Goal: Task Accomplishment & Management: Complete application form

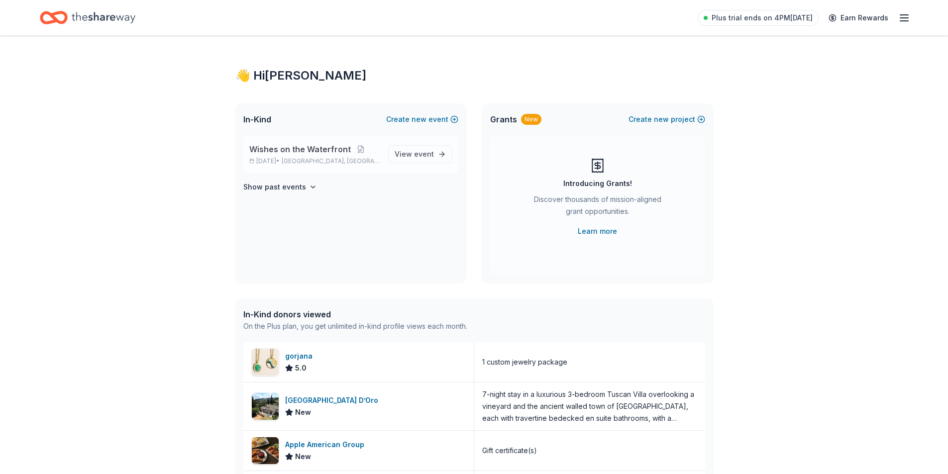
click at [307, 159] on span "[GEOGRAPHIC_DATA], [GEOGRAPHIC_DATA]" at bounding box center [331, 161] width 98 height 8
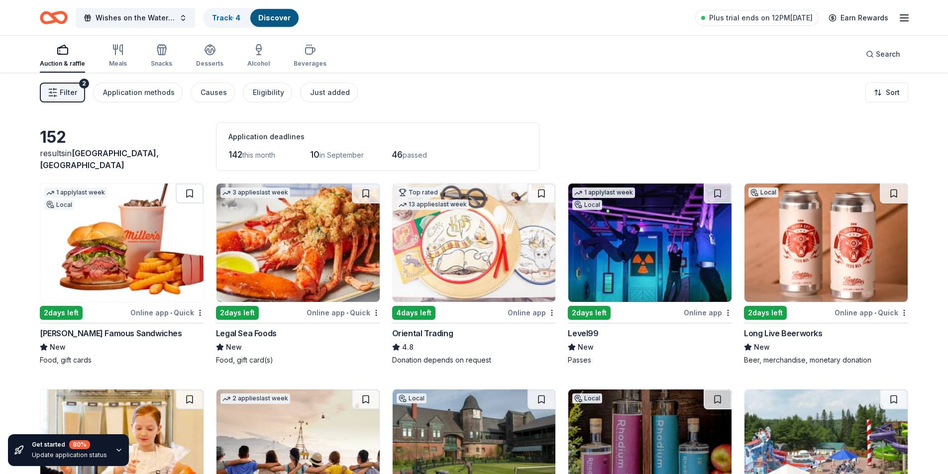
click at [279, 19] on link "Discover" at bounding box center [274, 17] width 32 height 8
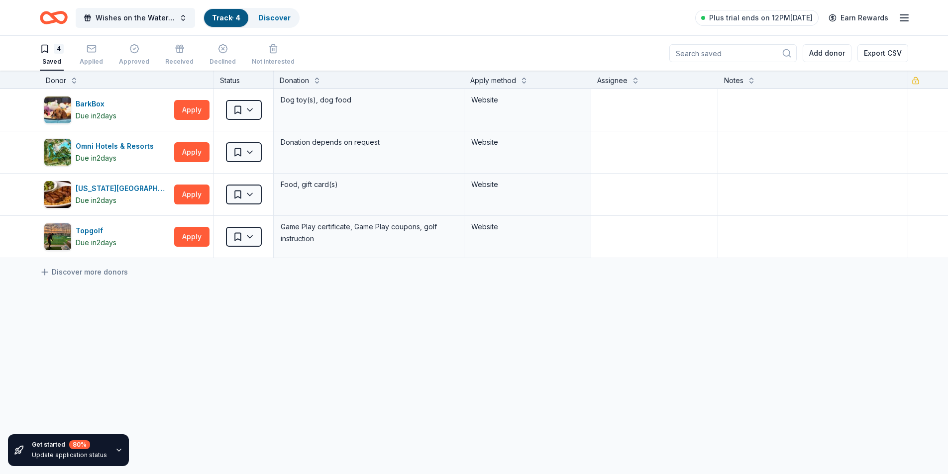
click at [236, 17] on link "Track · 4" at bounding box center [226, 17] width 28 height 8
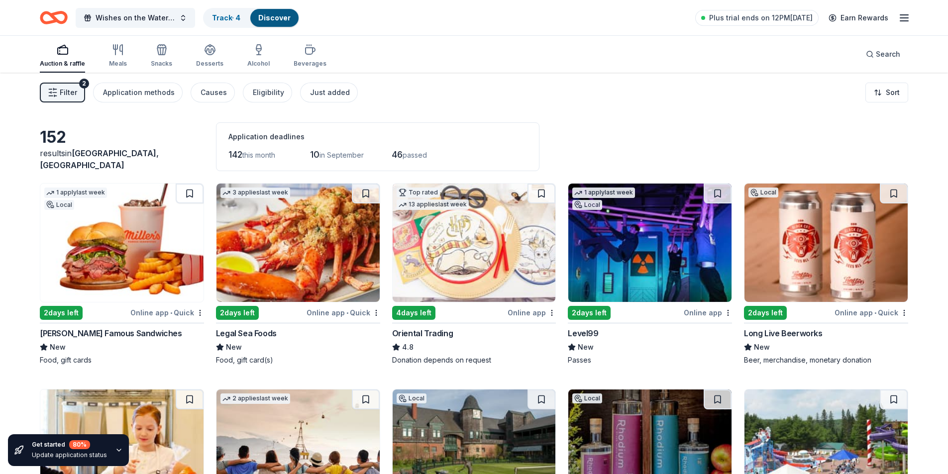
click at [899, 19] on icon "button" at bounding box center [904, 18] width 12 height 12
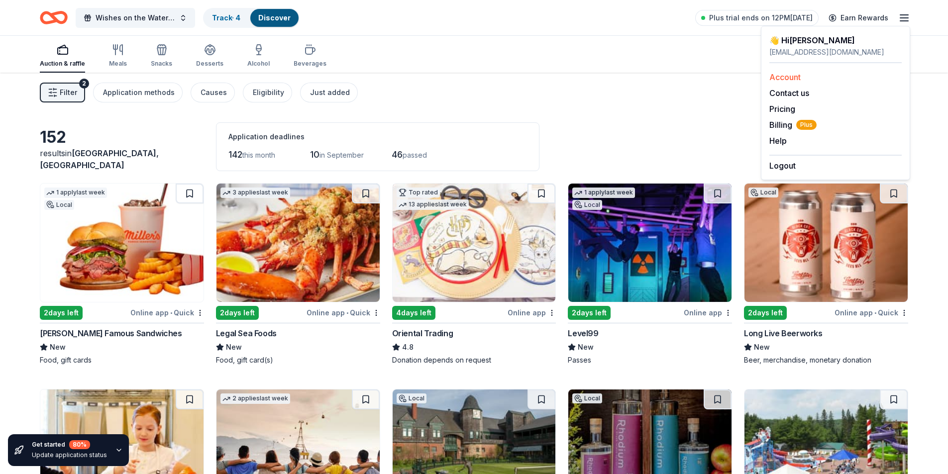
click at [793, 79] on link "Account" at bounding box center [784, 77] width 31 height 10
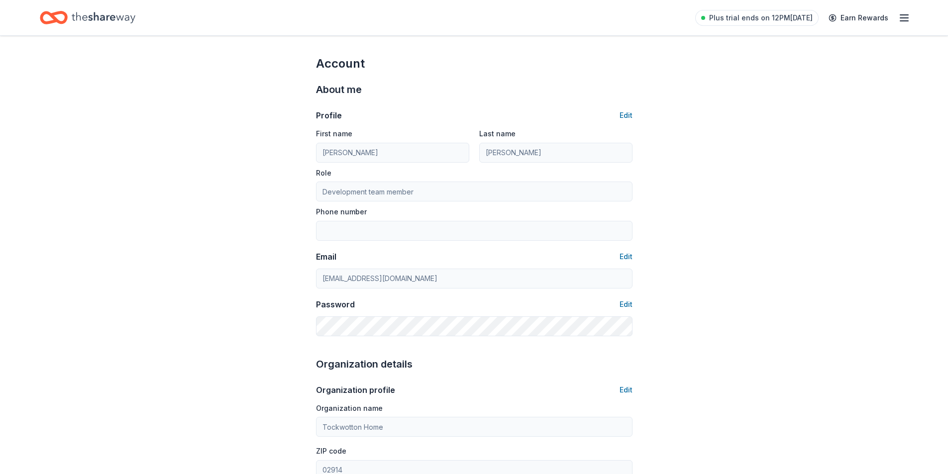
click at [900, 18] on icon "button" at bounding box center [904, 18] width 12 height 12
click at [65, 20] on icon "Home" at bounding box center [58, 17] width 15 height 10
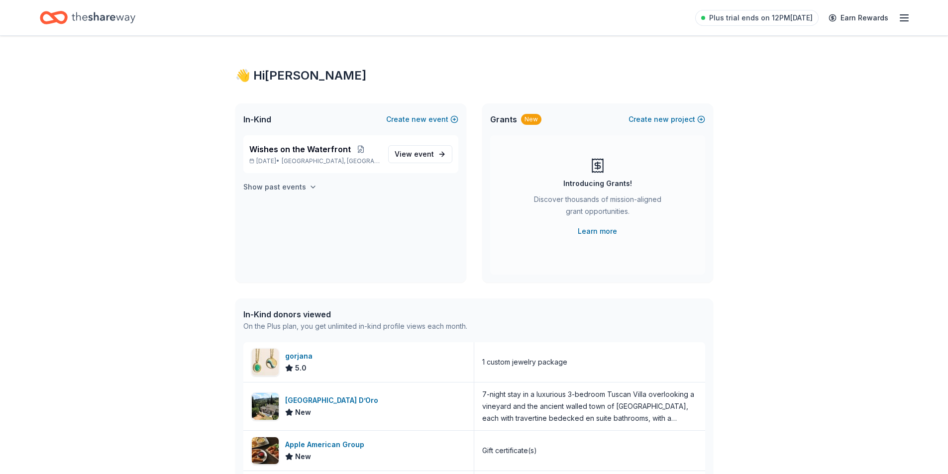
click at [311, 181] on button "Show past events" at bounding box center [280, 187] width 74 height 12
click at [424, 147] on link "View event" at bounding box center [420, 154] width 64 height 18
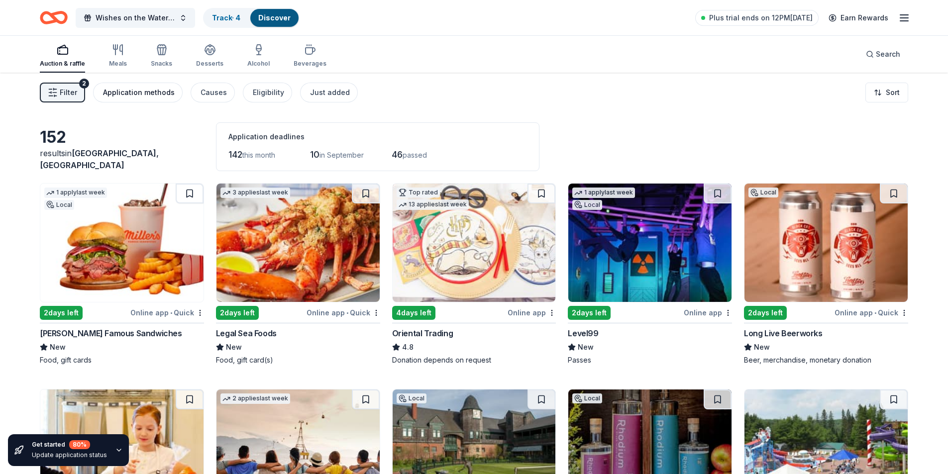
click at [148, 96] on div "Application methods" at bounding box center [139, 93] width 72 height 12
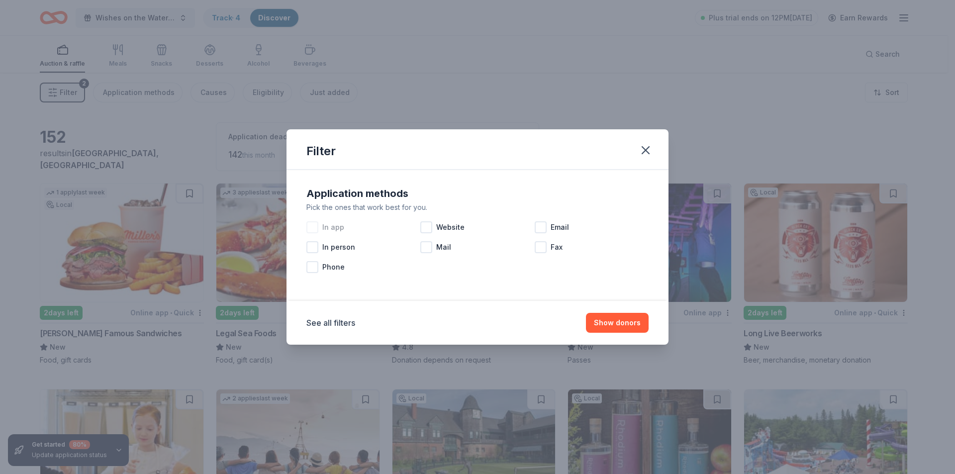
click at [314, 227] on div at bounding box center [313, 227] width 12 height 12
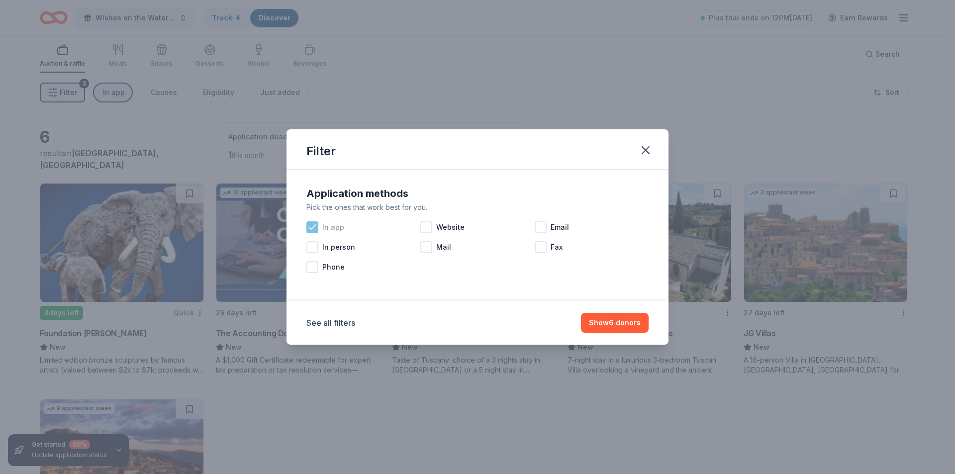
click at [316, 228] on icon at bounding box center [313, 227] width 10 height 10
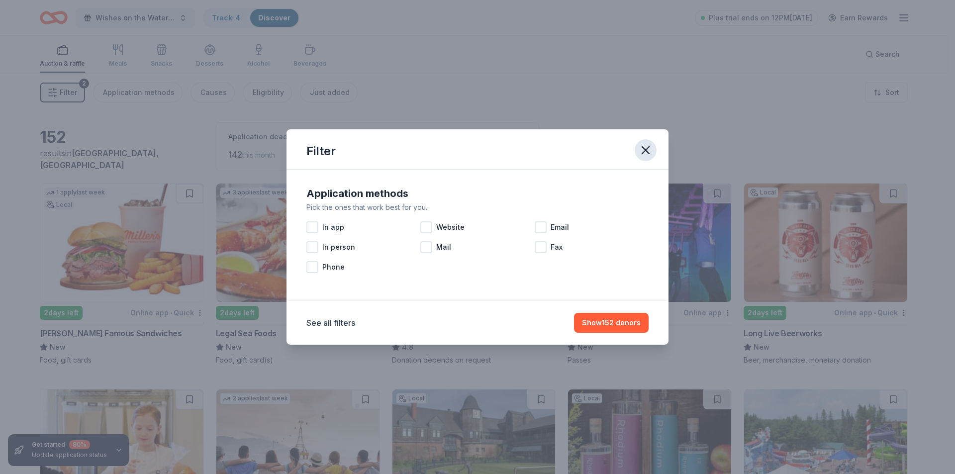
click at [645, 150] on icon "button" at bounding box center [645, 150] width 7 height 7
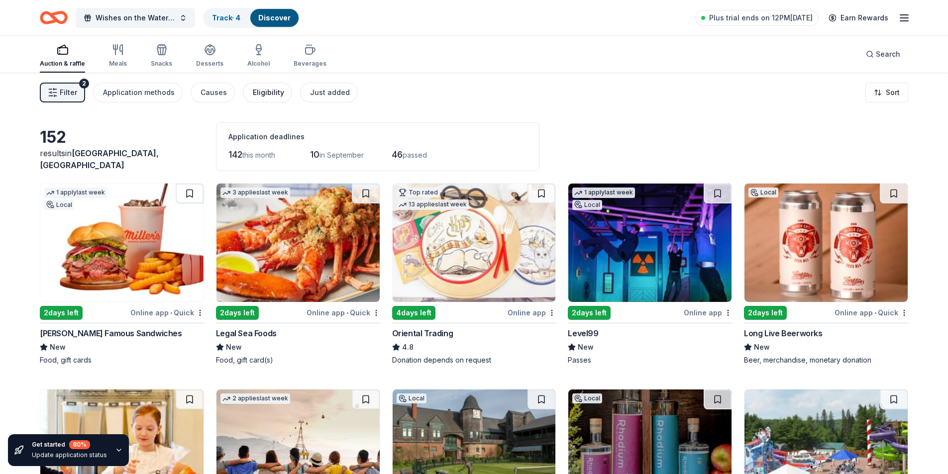
click at [269, 95] on div "Eligibility" at bounding box center [268, 93] width 31 height 12
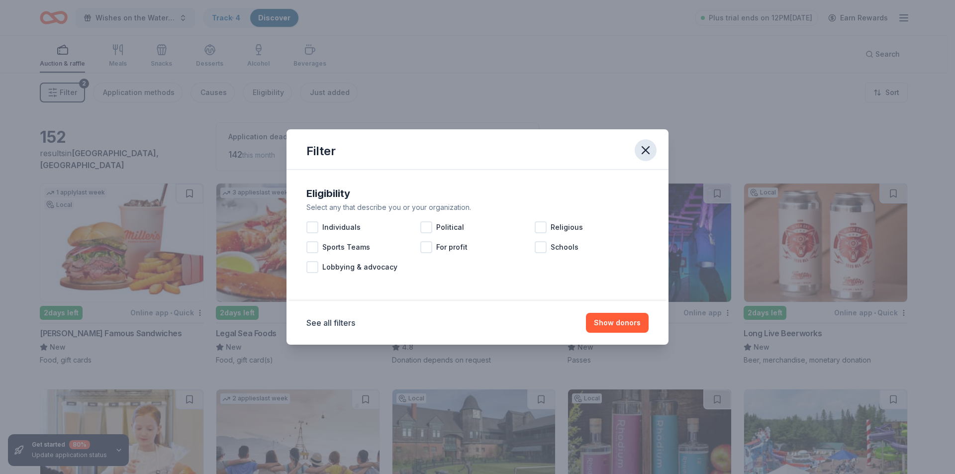
click at [641, 144] on icon "button" at bounding box center [646, 150] width 14 height 14
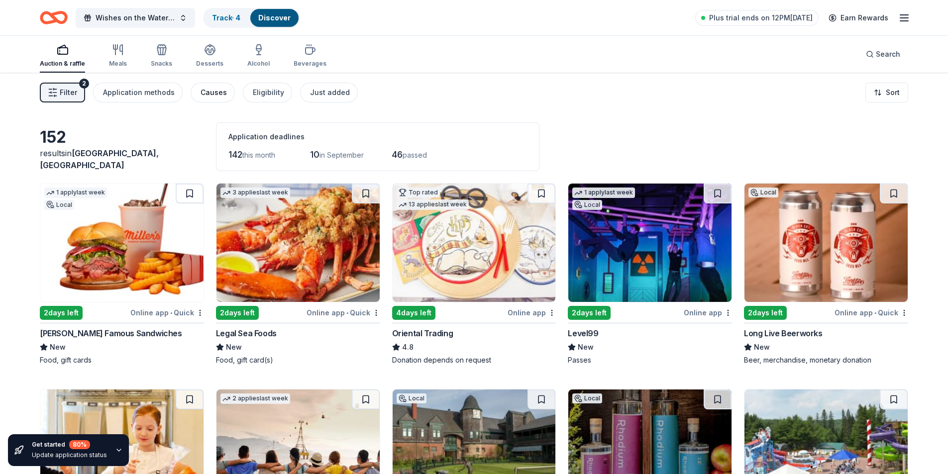
click at [217, 91] on div "Causes" at bounding box center [214, 93] width 26 height 12
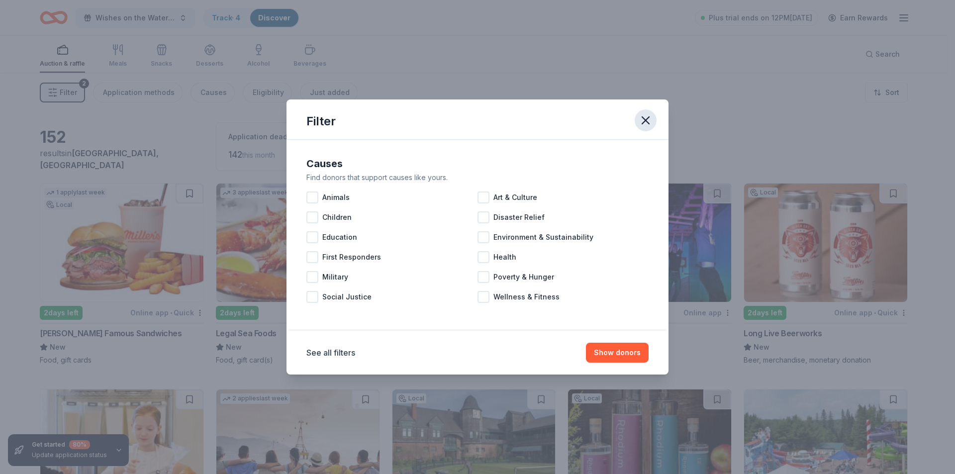
click at [646, 113] on button "button" at bounding box center [646, 120] width 22 height 22
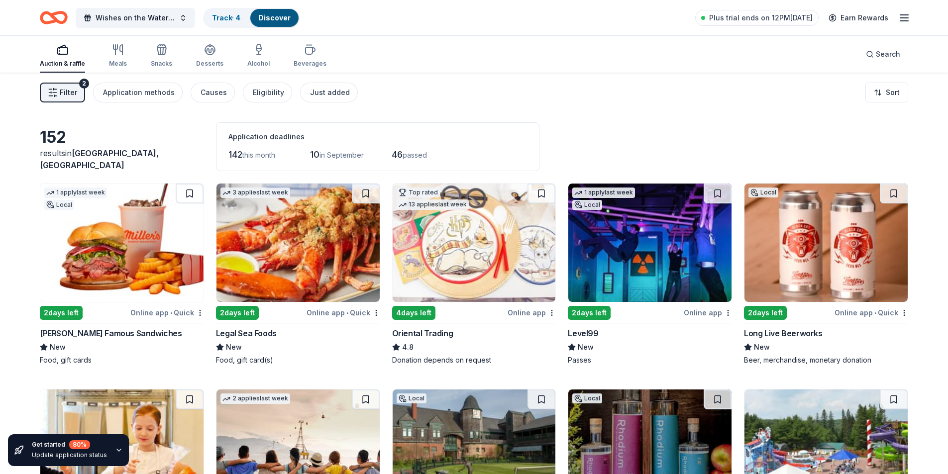
click at [52, 92] on icon "button" at bounding box center [53, 93] width 10 height 10
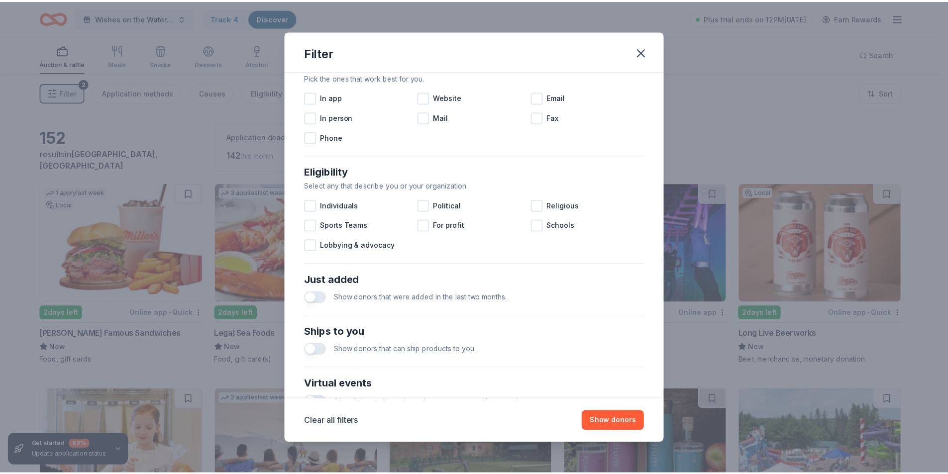
scroll to position [327, 0]
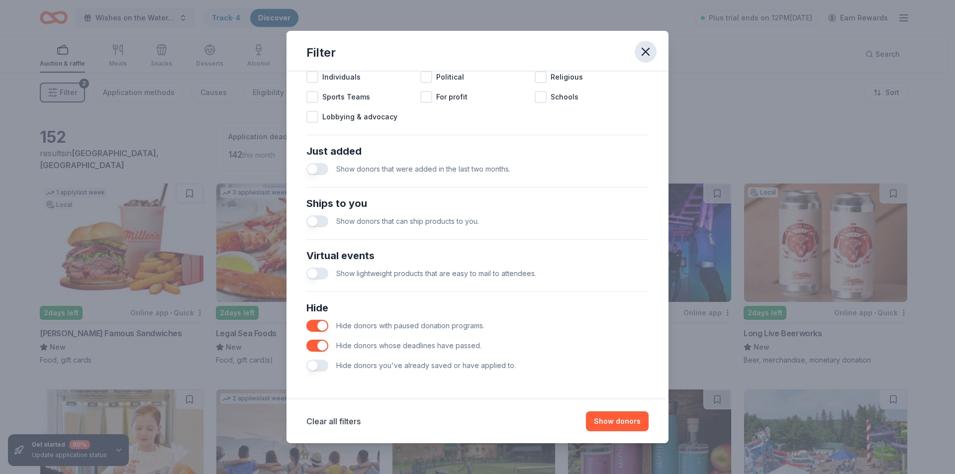
click at [645, 53] on icon "button" at bounding box center [645, 51] width 7 height 7
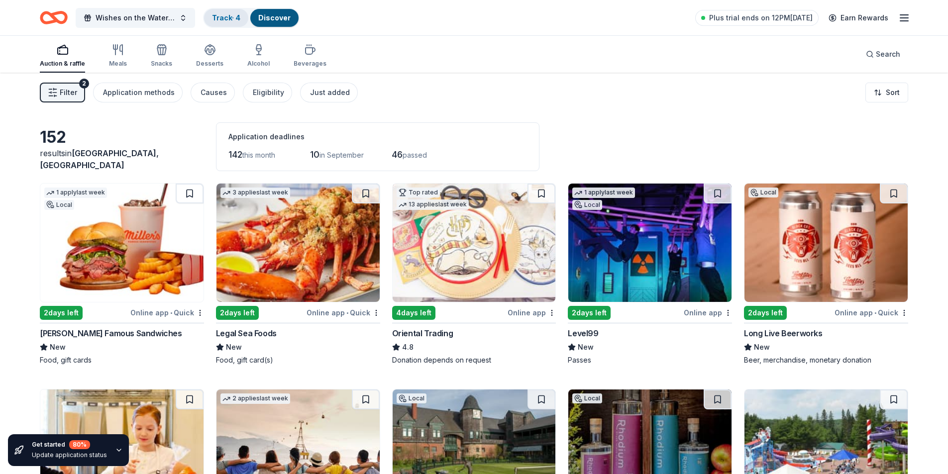
click at [221, 19] on link "Track · 4" at bounding box center [226, 17] width 28 height 8
click at [55, 56] on div "Auction & raffle" at bounding box center [62, 56] width 45 height 24
click at [890, 92] on html "Wishes on the Waterfront Track · 4 Discover Plus trial ends on 12PM, 8/25 Earn …" at bounding box center [474, 237] width 948 height 474
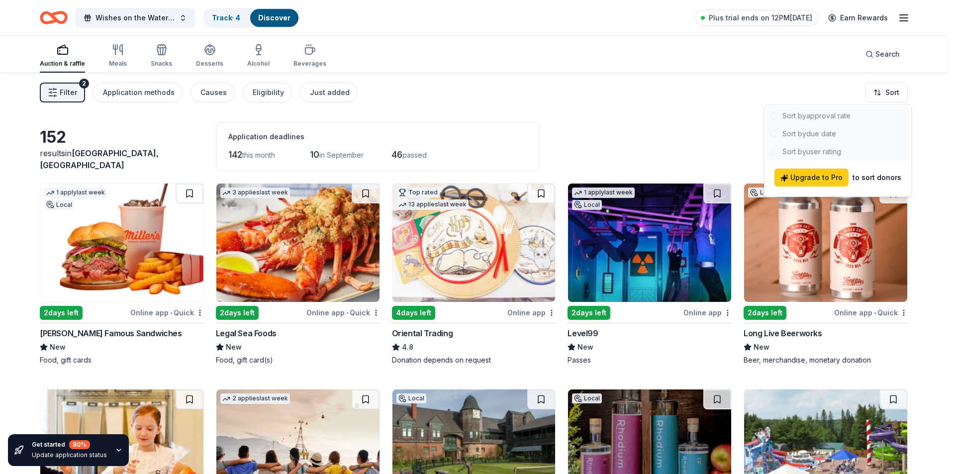
click at [847, 113] on div at bounding box center [838, 134] width 143 height 54
click at [564, 101] on html "Wishes on the Waterfront Track · 4 Discover Plus trial ends on 12PM, 8/25 Earn …" at bounding box center [477, 237] width 955 height 474
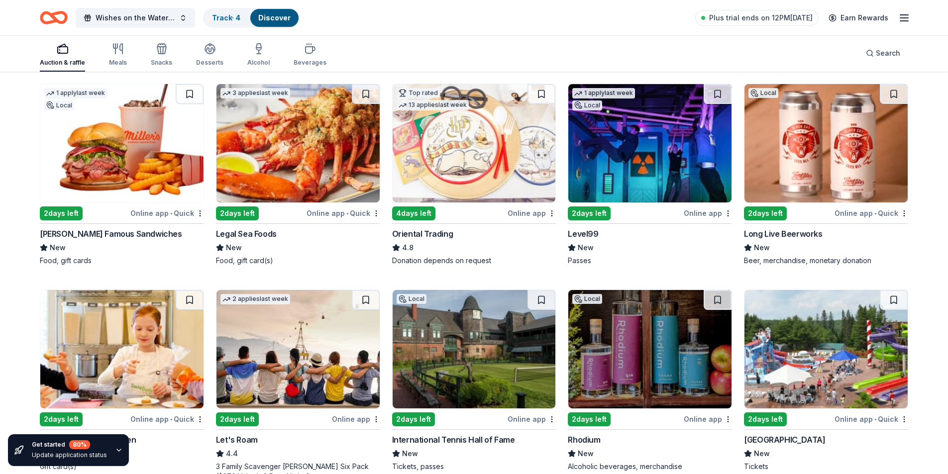
scroll to position [149, 0]
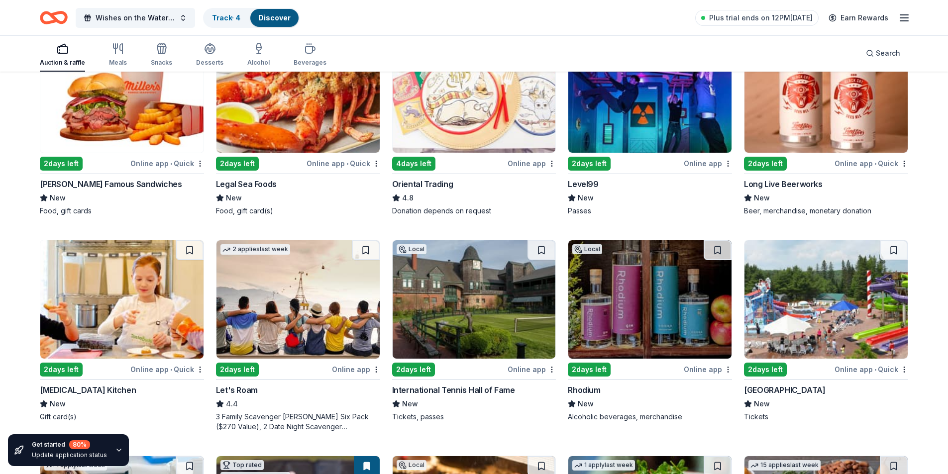
click at [859, 127] on img at bounding box center [825, 93] width 163 height 118
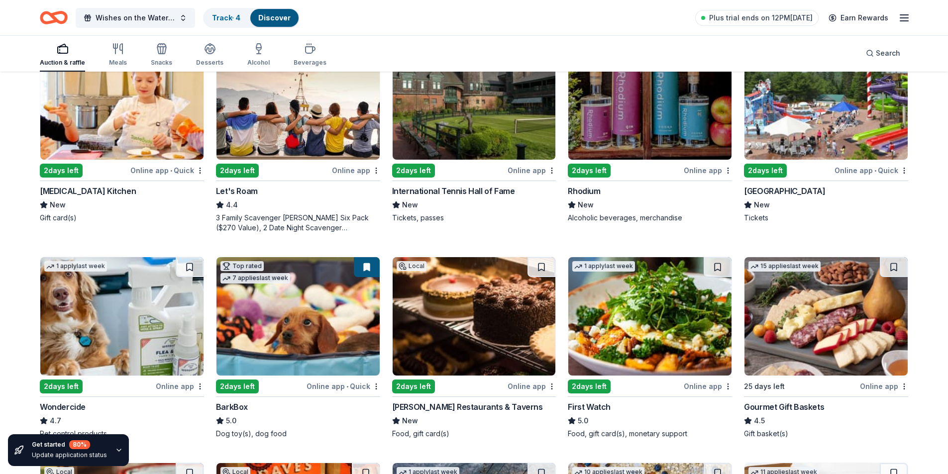
scroll to position [398, 0]
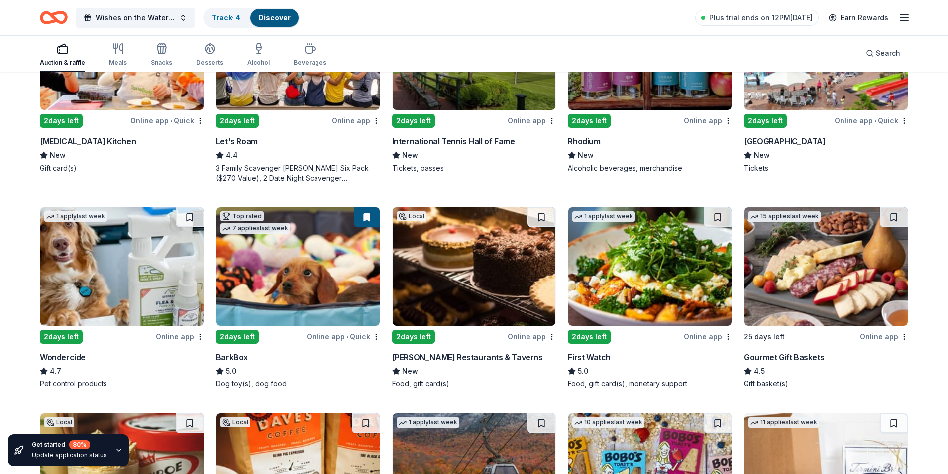
click at [229, 330] on div "2 days left" at bounding box center [237, 337] width 43 height 14
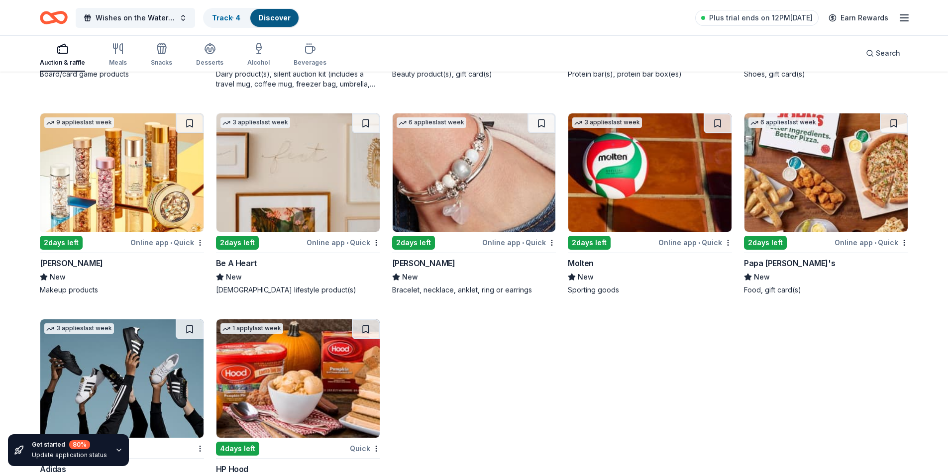
scroll to position [6270, 0]
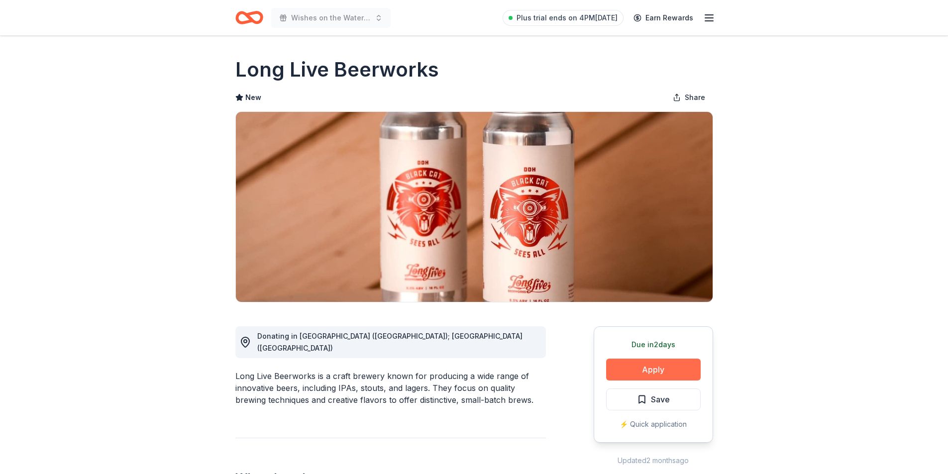
click at [659, 368] on button "Apply" at bounding box center [653, 370] width 95 height 22
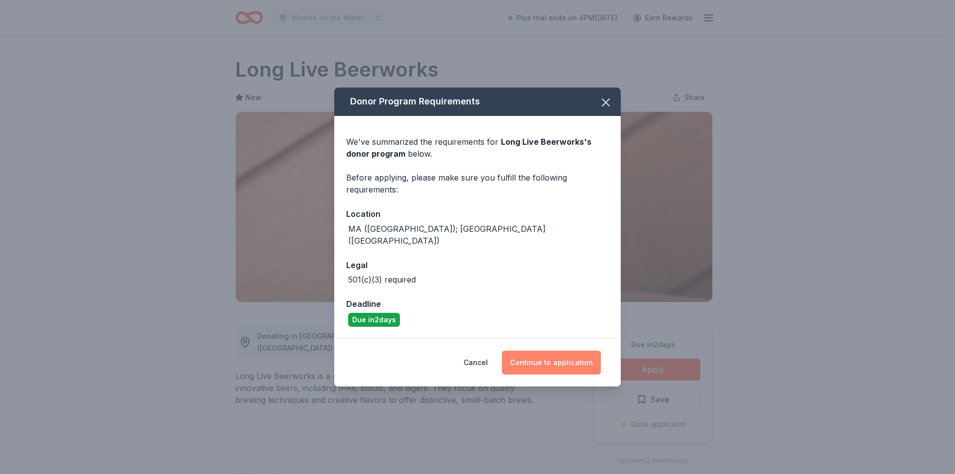
click at [551, 351] on button "Continue to application" at bounding box center [551, 363] width 99 height 24
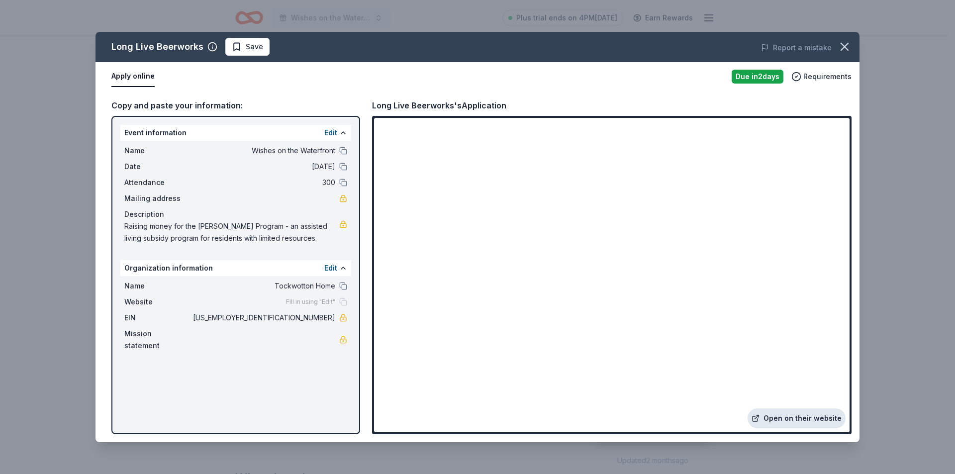
click at [796, 418] on link "Open on their website" at bounding box center [797, 419] width 98 height 20
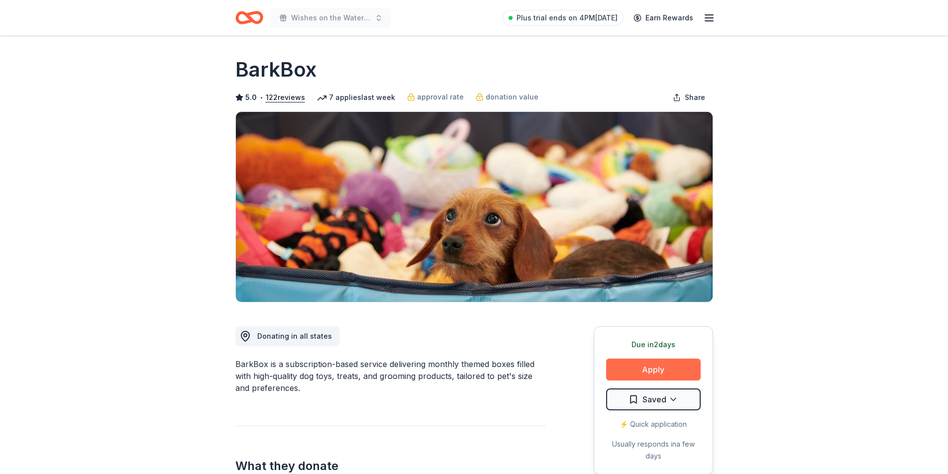
click at [634, 371] on button "Apply" at bounding box center [653, 370] width 95 height 22
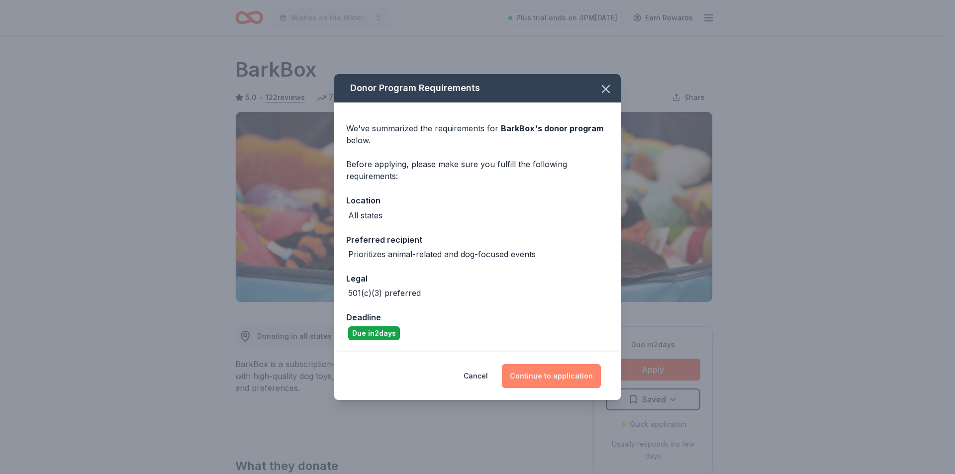
click at [560, 377] on button "Continue to application" at bounding box center [551, 376] width 99 height 24
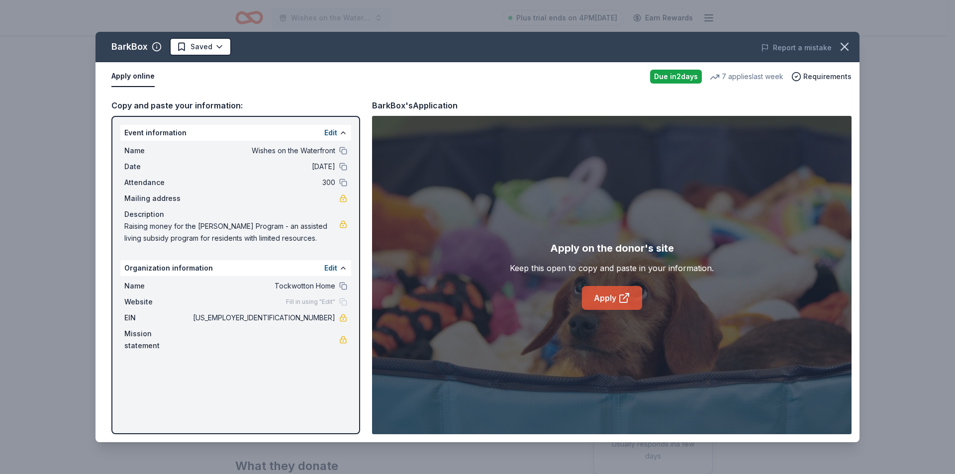
click at [600, 299] on link "Apply" at bounding box center [612, 298] width 60 height 24
click at [591, 299] on link "Apply" at bounding box center [612, 298] width 60 height 24
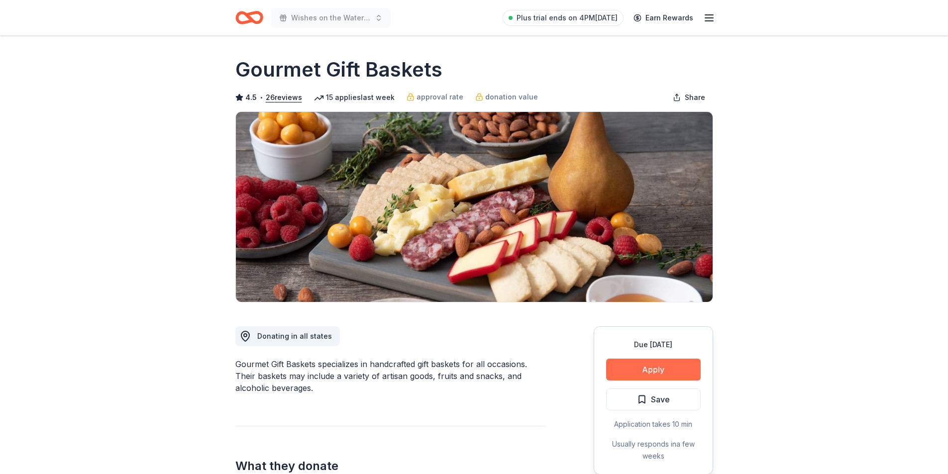
click at [648, 369] on button "Apply" at bounding box center [653, 370] width 95 height 22
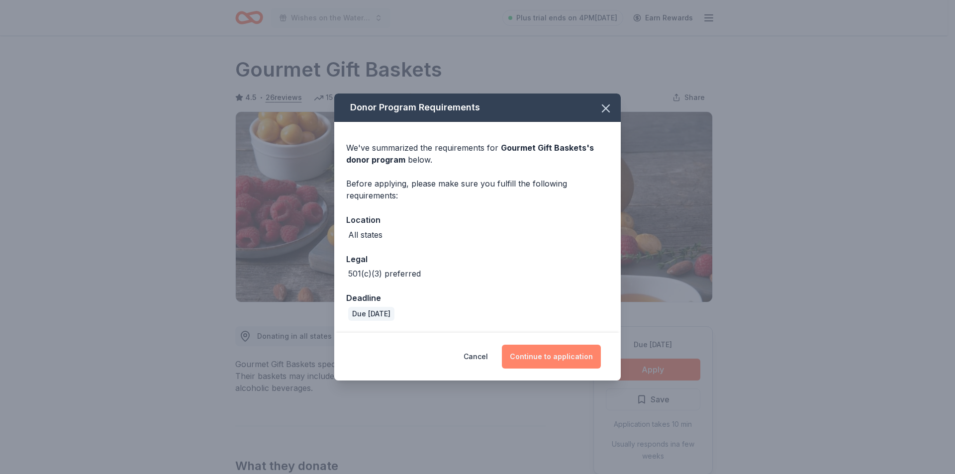
click at [570, 359] on button "Continue to application" at bounding box center [551, 357] width 99 height 24
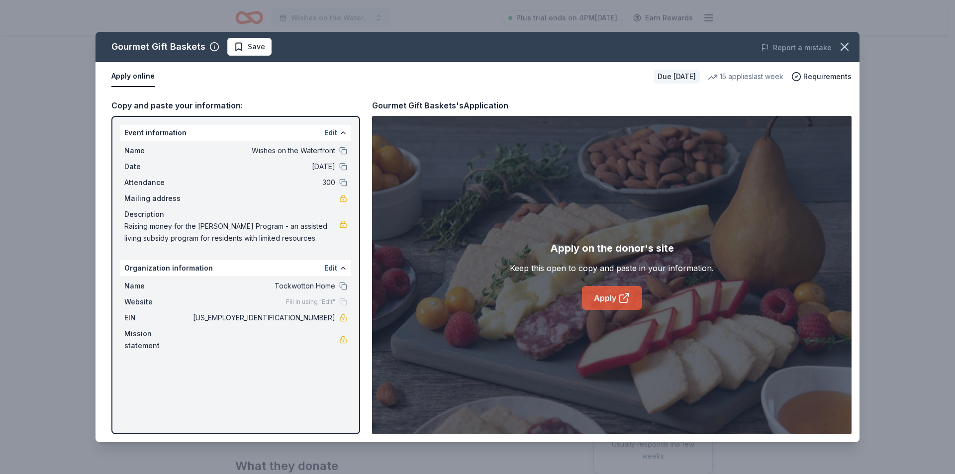
click at [619, 299] on icon at bounding box center [625, 298] width 12 height 12
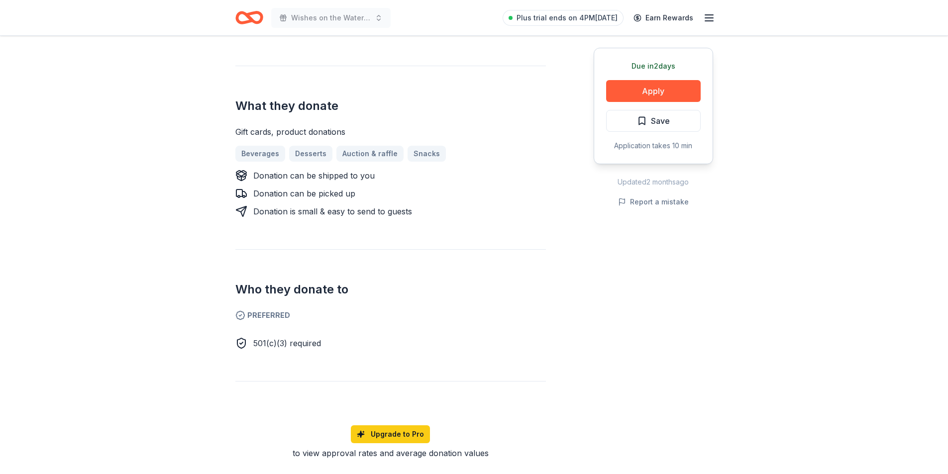
scroll to position [100, 0]
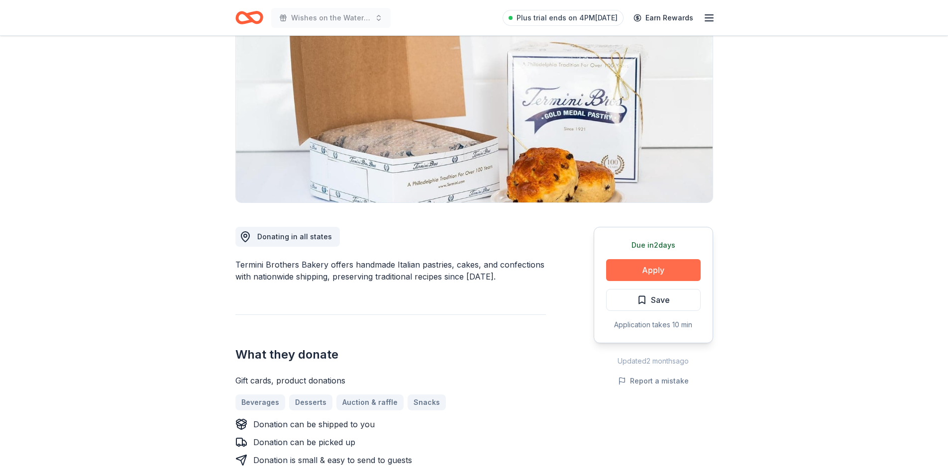
click at [665, 270] on button "Apply" at bounding box center [653, 270] width 95 height 22
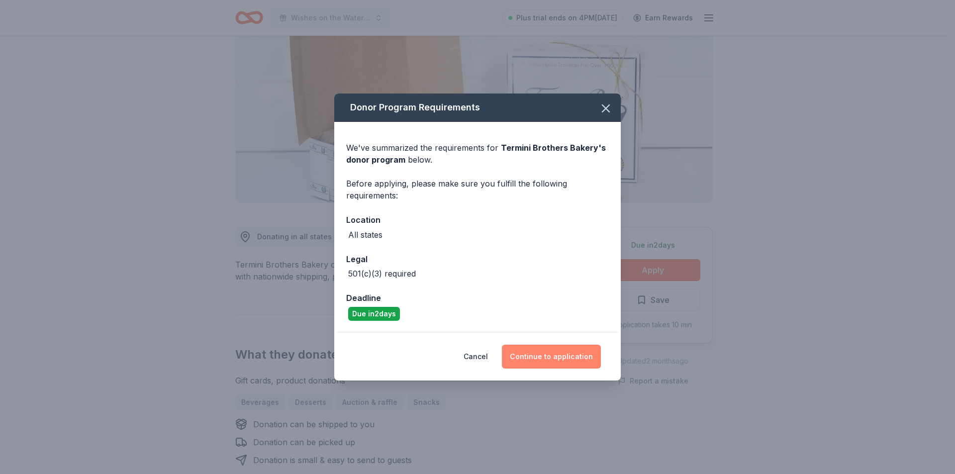
click at [559, 357] on button "Continue to application" at bounding box center [551, 357] width 99 height 24
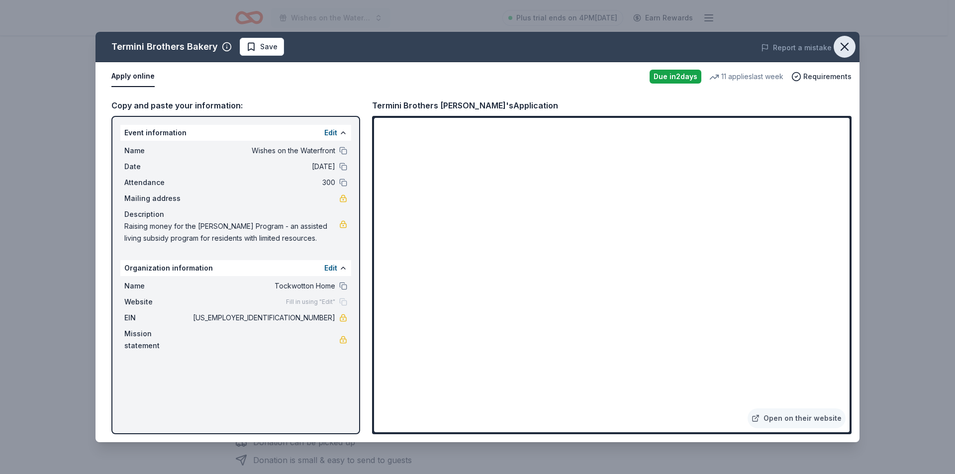
click at [844, 48] on icon "button" at bounding box center [844, 46] width 7 height 7
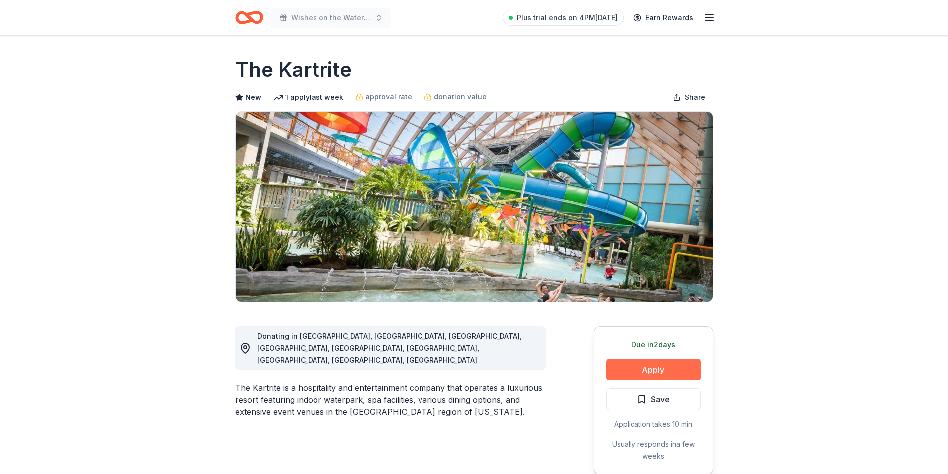
click at [658, 368] on button "Apply" at bounding box center [653, 370] width 95 height 22
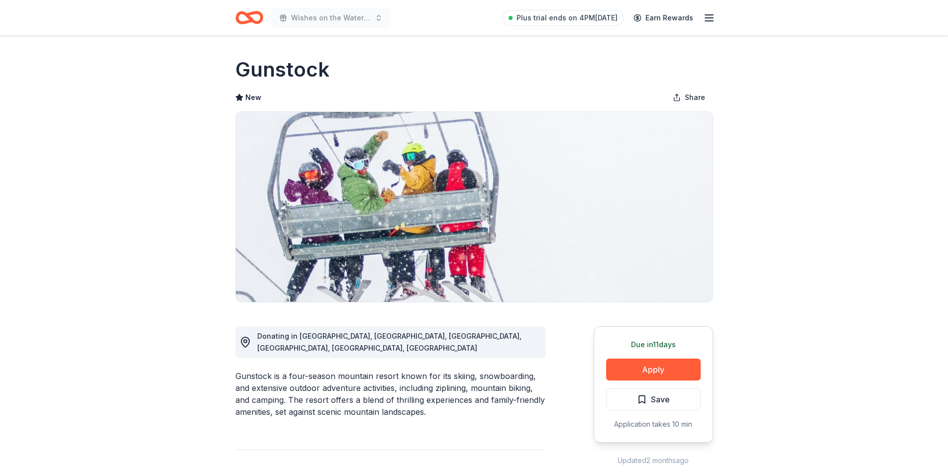
click at [665, 382] on div "Due in 11 days Apply Save Application takes 10 min" at bounding box center [653, 384] width 119 height 116
click at [663, 364] on button "Apply" at bounding box center [653, 370] width 95 height 22
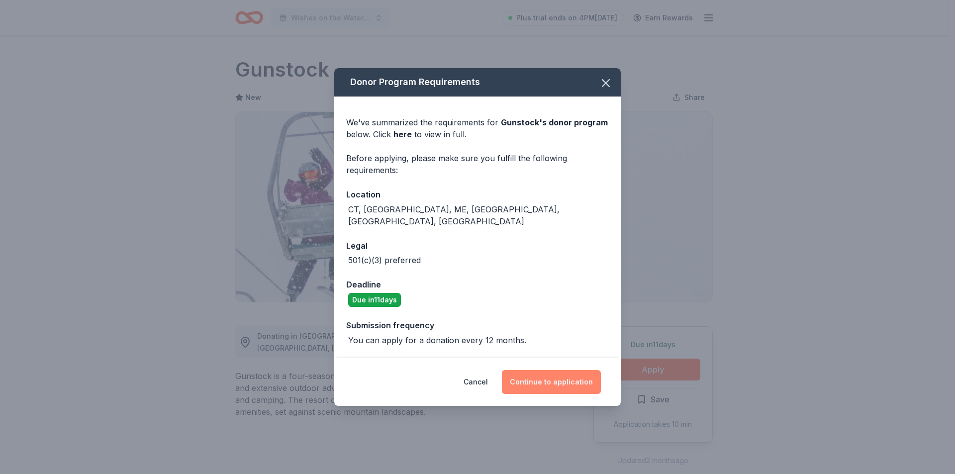
click at [537, 371] on button "Continue to application" at bounding box center [551, 382] width 99 height 24
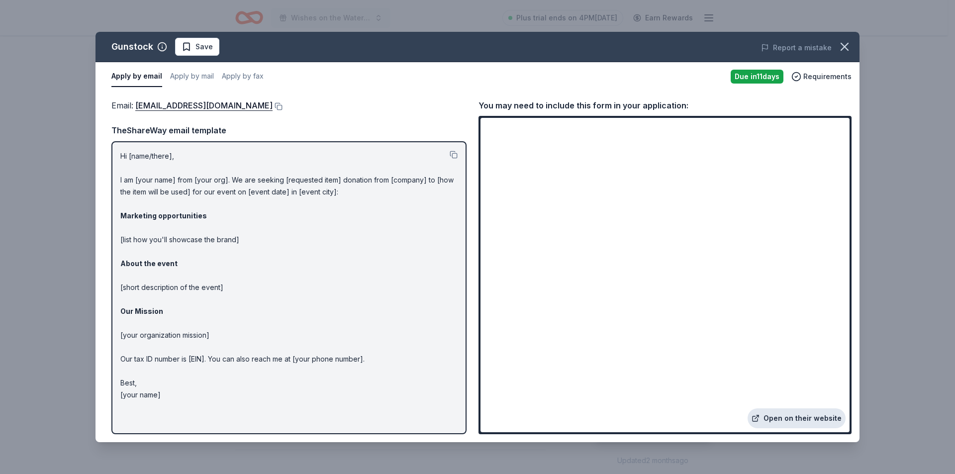
click at [801, 419] on link "Open on their website" at bounding box center [797, 419] width 98 height 20
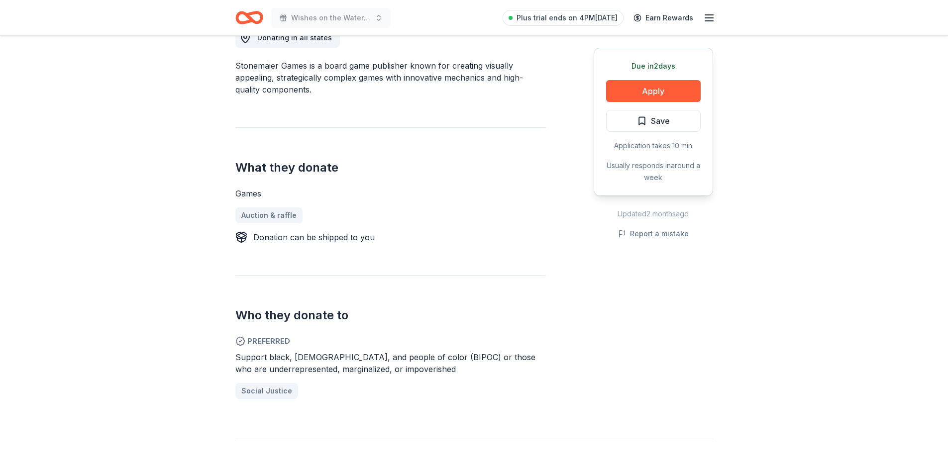
scroll to position [50, 0]
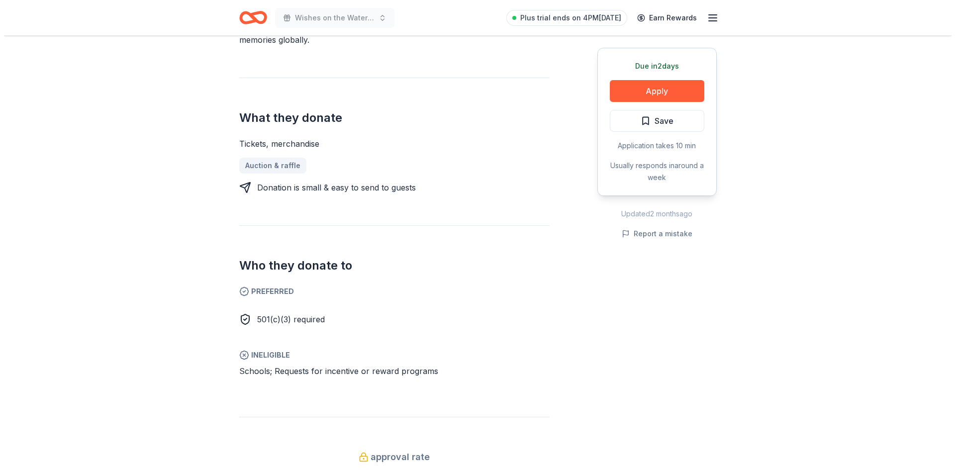
scroll to position [50, 0]
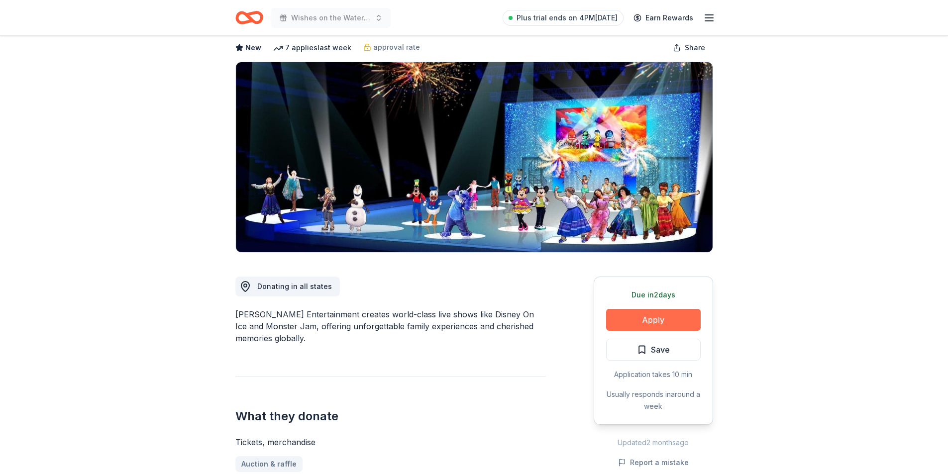
click at [667, 323] on button "Apply" at bounding box center [653, 320] width 95 height 22
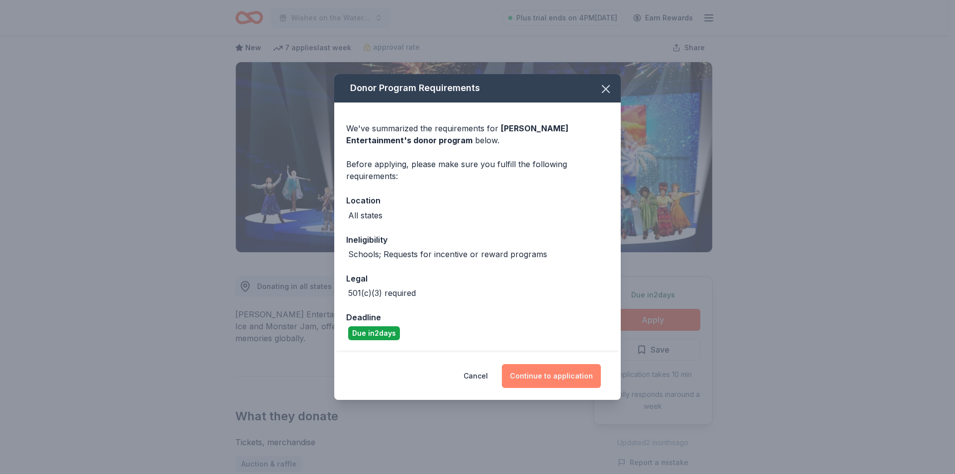
click at [567, 371] on button "Continue to application" at bounding box center [551, 376] width 99 height 24
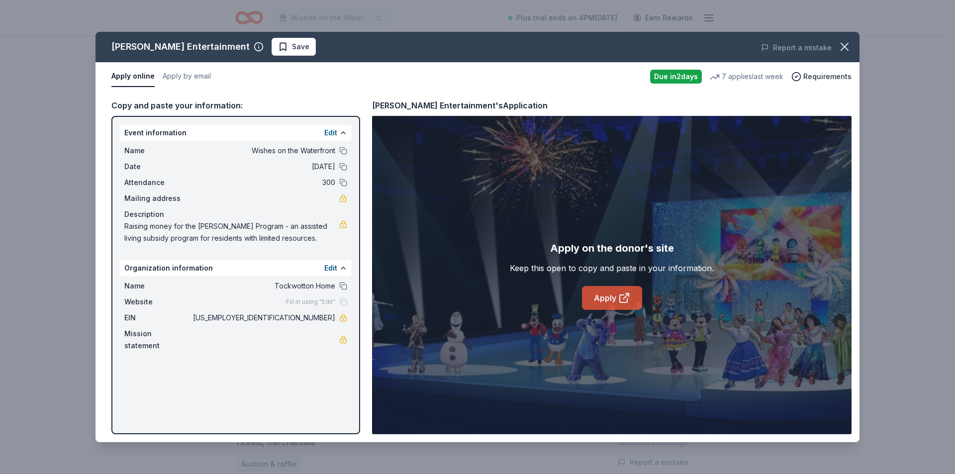
click at [611, 298] on link "Apply" at bounding box center [612, 298] width 60 height 24
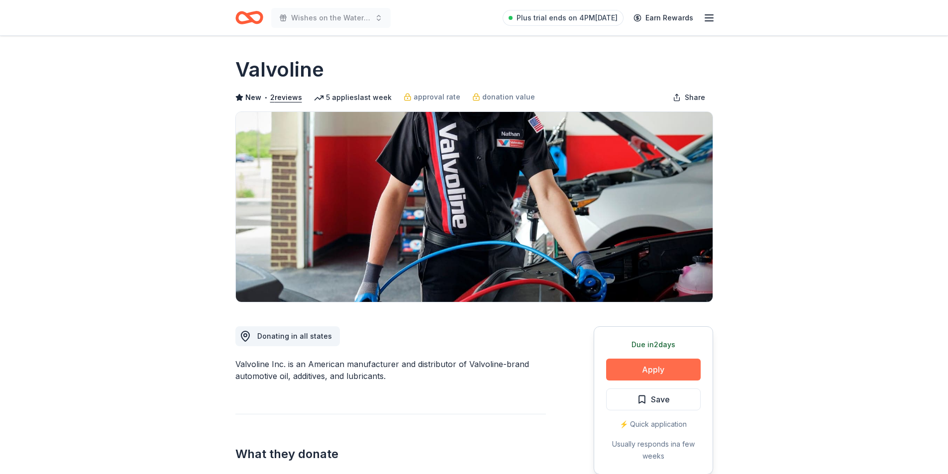
click at [659, 368] on button "Apply" at bounding box center [653, 370] width 95 height 22
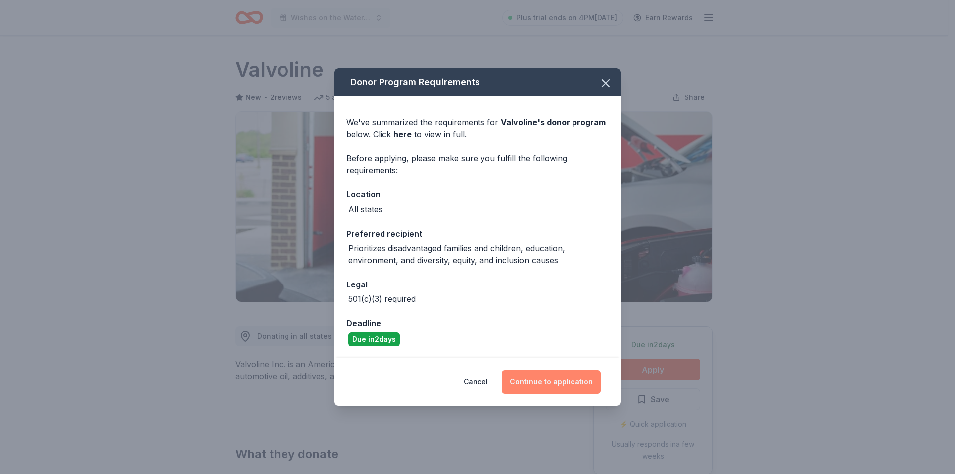
click at [554, 380] on button "Continue to application" at bounding box center [551, 382] width 99 height 24
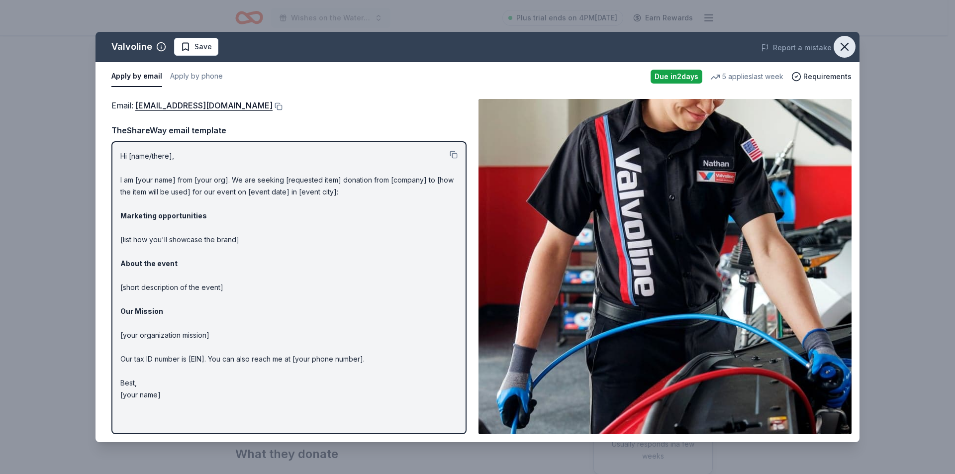
click at [847, 45] on icon "button" at bounding box center [845, 47] width 14 height 14
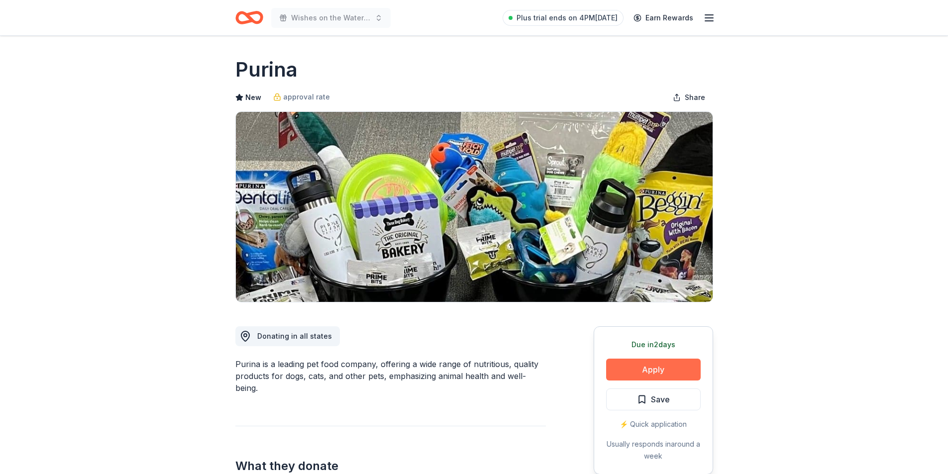
click at [659, 369] on button "Apply" at bounding box center [653, 370] width 95 height 22
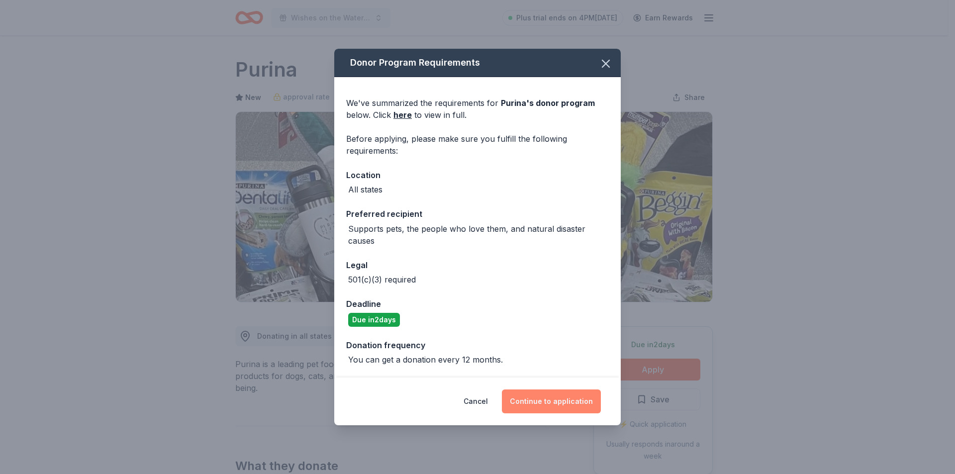
click at [547, 405] on button "Continue to application" at bounding box center [551, 402] width 99 height 24
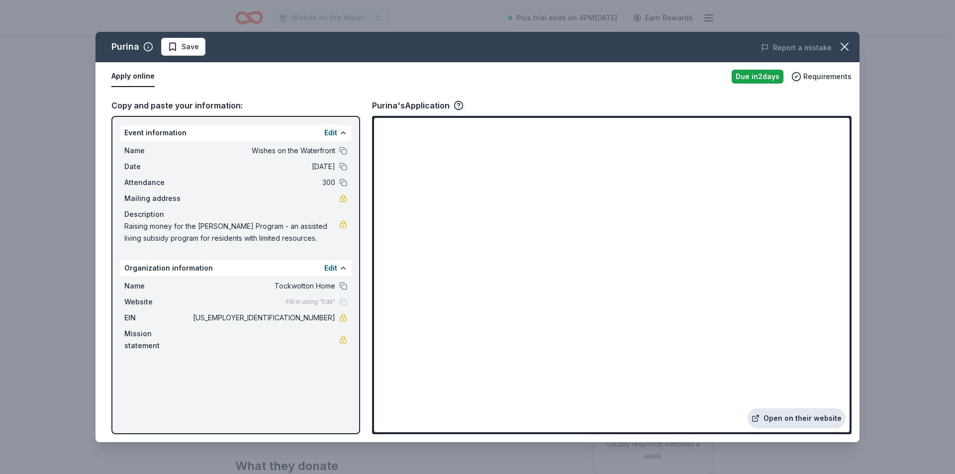
click at [797, 415] on link "Open on their website" at bounding box center [797, 419] width 98 height 20
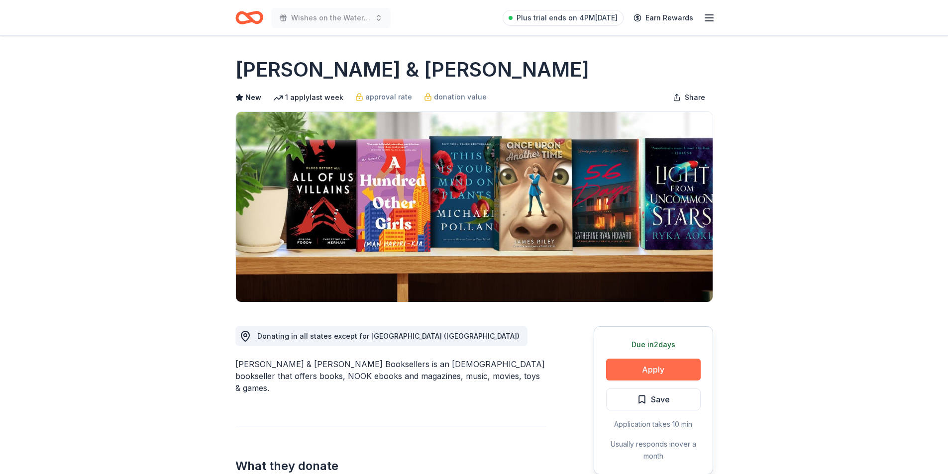
click at [648, 371] on button "Apply" at bounding box center [653, 370] width 95 height 22
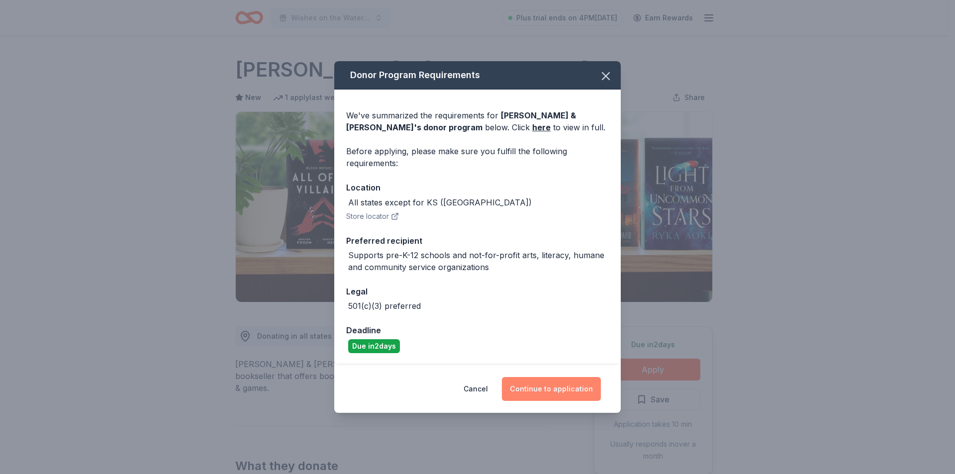
click at [529, 389] on button "Continue to application" at bounding box center [551, 389] width 99 height 24
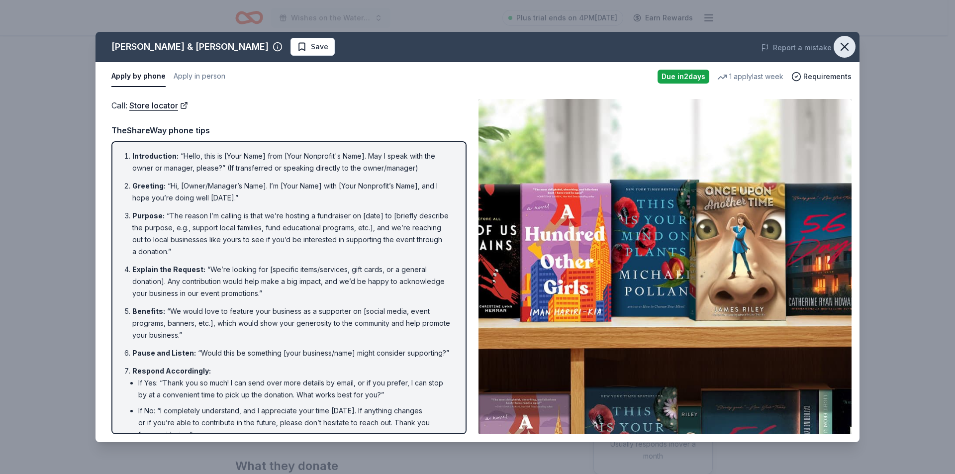
click at [846, 42] on icon "button" at bounding box center [845, 47] width 14 height 14
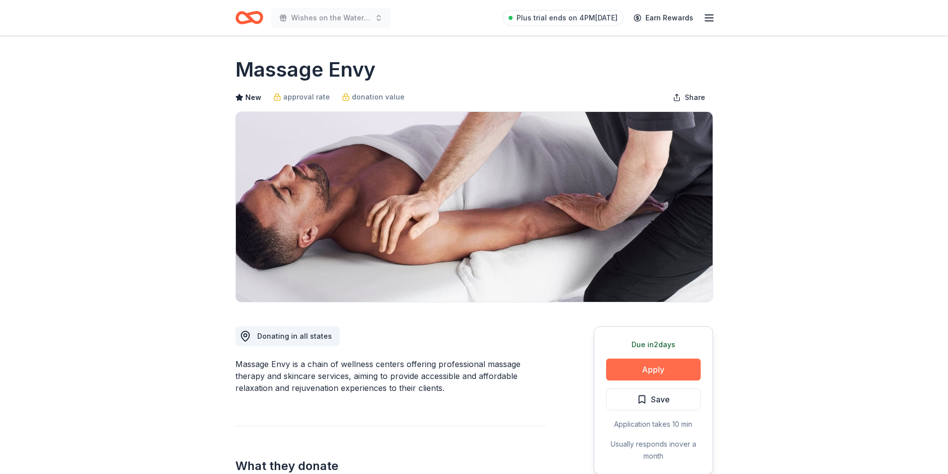
click at [665, 373] on button "Apply" at bounding box center [653, 370] width 95 height 22
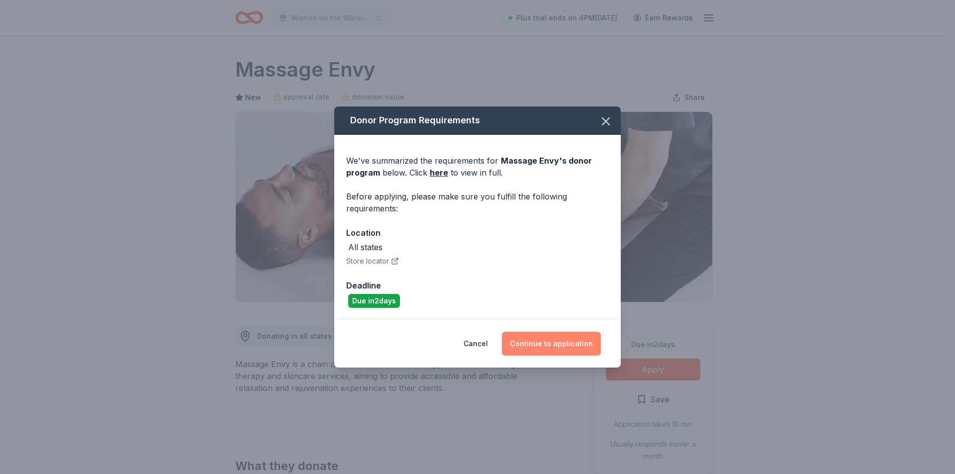
click at [537, 344] on button "Continue to application" at bounding box center [551, 344] width 99 height 24
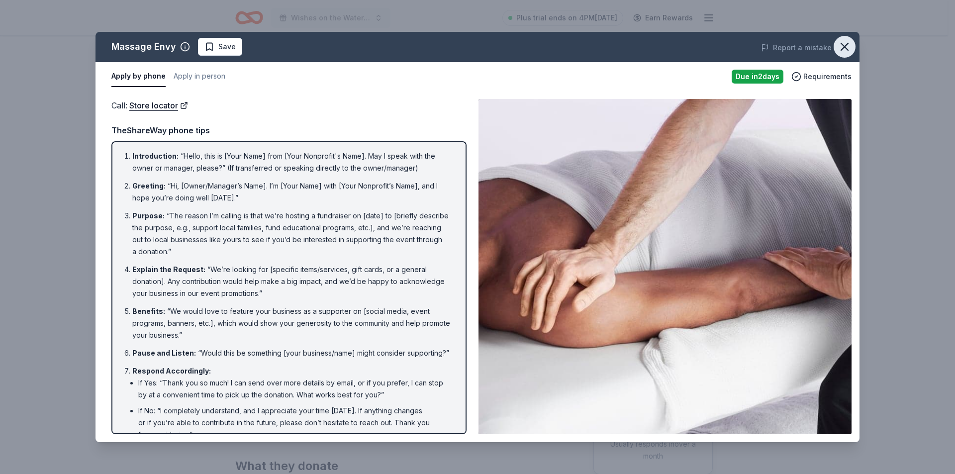
click at [846, 45] on icon "button" at bounding box center [844, 46] width 7 height 7
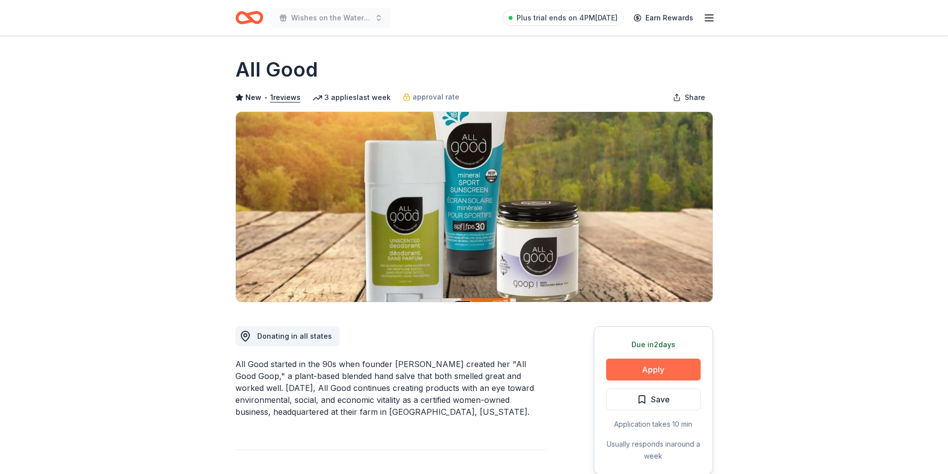
click at [664, 365] on button "Apply" at bounding box center [653, 370] width 95 height 22
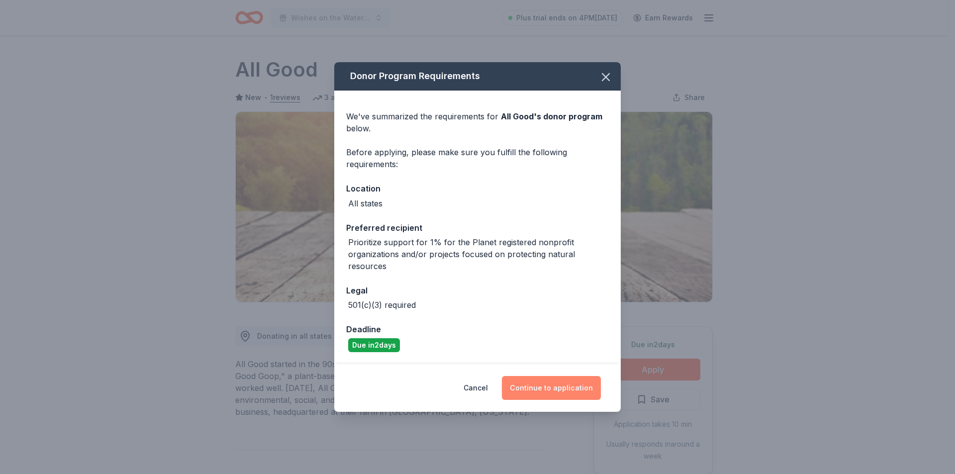
click at [564, 387] on button "Continue to application" at bounding box center [551, 388] width 99 height 24
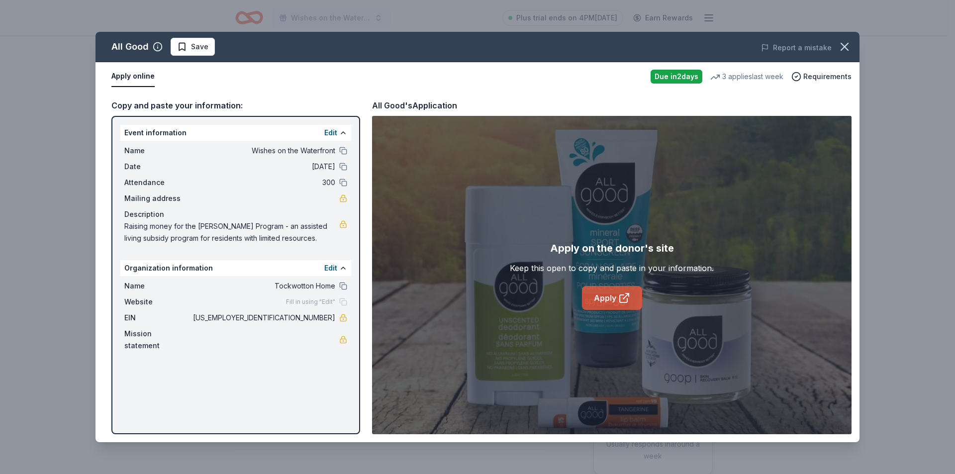
click at [606, 306] on link "Apply" at bounding box center [612, 298] width 60 height 24
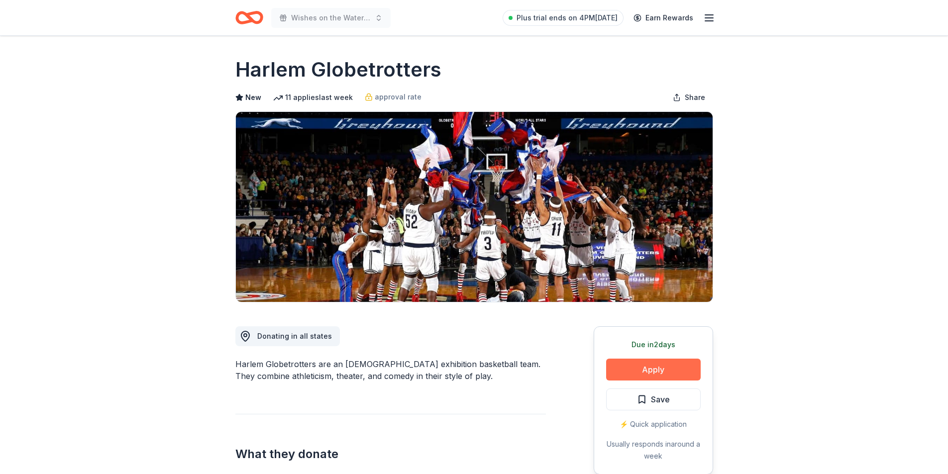
click at [652, 371] on button "Apply" at bounding box center [653, 370] width 95 height 22
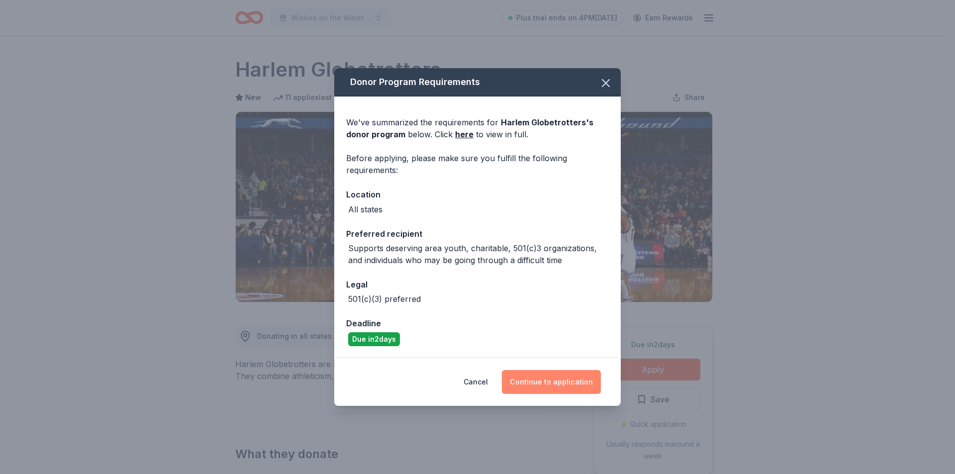
click at [576, 389] on button "Continue to application" at bounding box center [551, 382] width 99 height 24
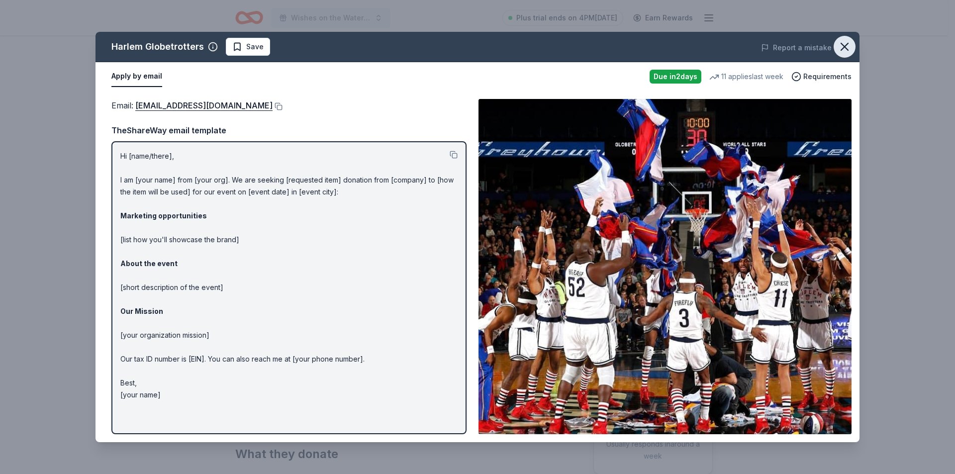
click at [845, 42] on icon "button" at bounding box center [845, 47] width 14 height 14
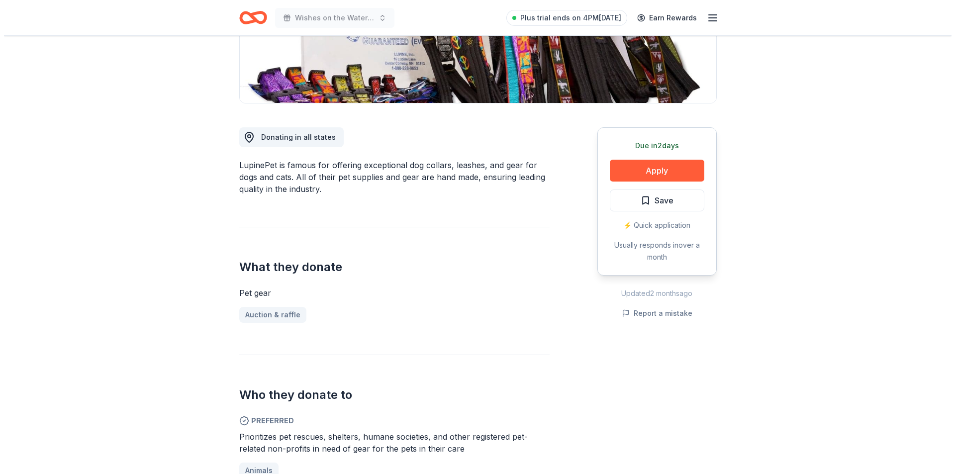
scroll to position [50, 0]
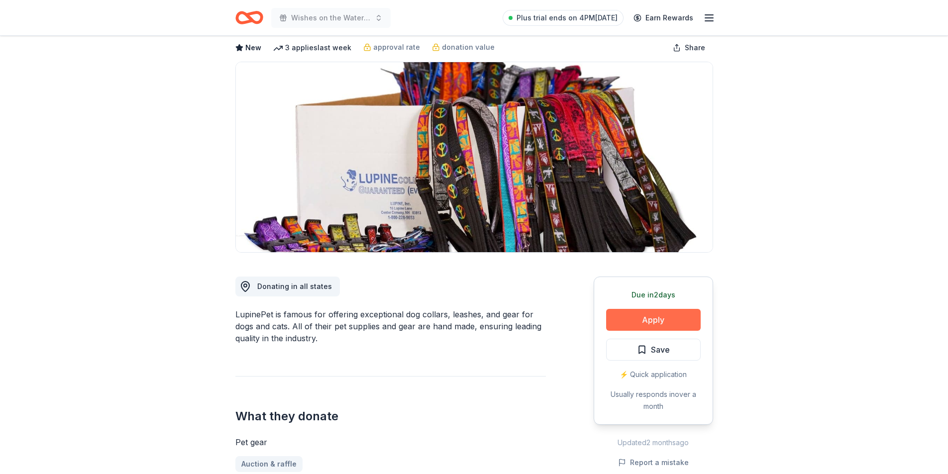
click at [651, 317] on button "Apply" at bounding box center [653, 320] width 95 height 22
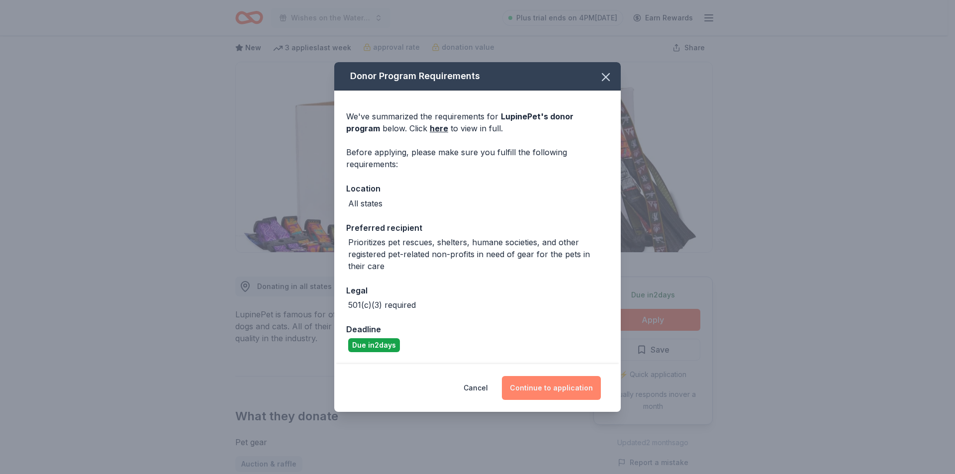
click at [546, 386] on button "Continue to application" at bounding box center [551, 388] width 99 height 24
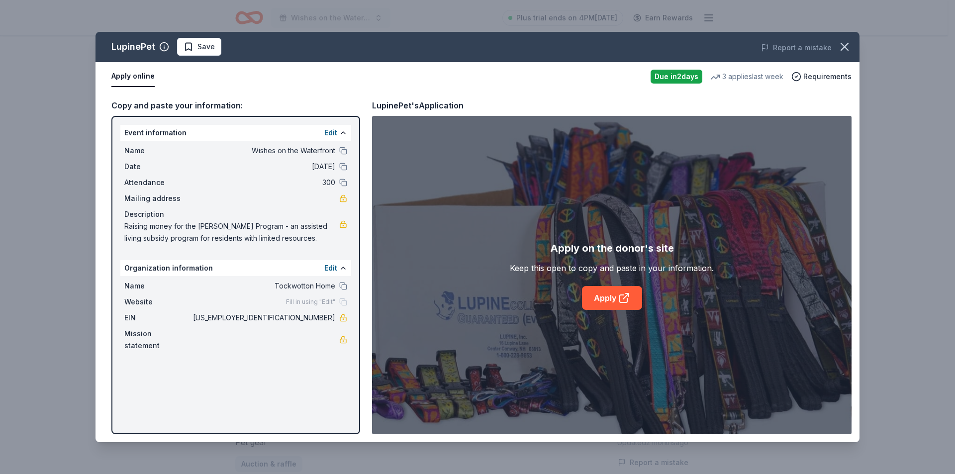
click at [616, 285] on div "Apply on the donor's site Keep this open to copy and paste in your information.…" at bounding box center [612, 275] width 204 height 70
click at [614, 297] on link "Apply" at bounding box center [612, 298] width 60 height 24
